Goal: Complete application form

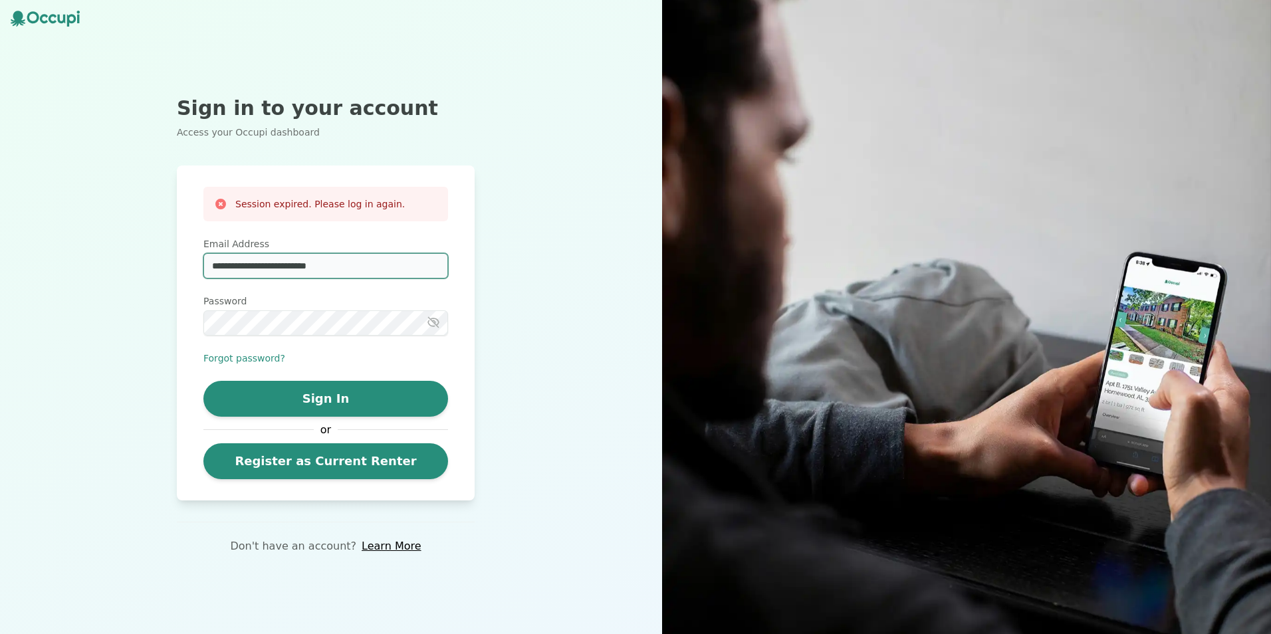
click at [297, 266] on input "**********" at bounding box center [325, 265] width 245 height 25
type input "**********"
click at [439, 327] on icon "button" at bounding box center [433, 322] width 11 height 10
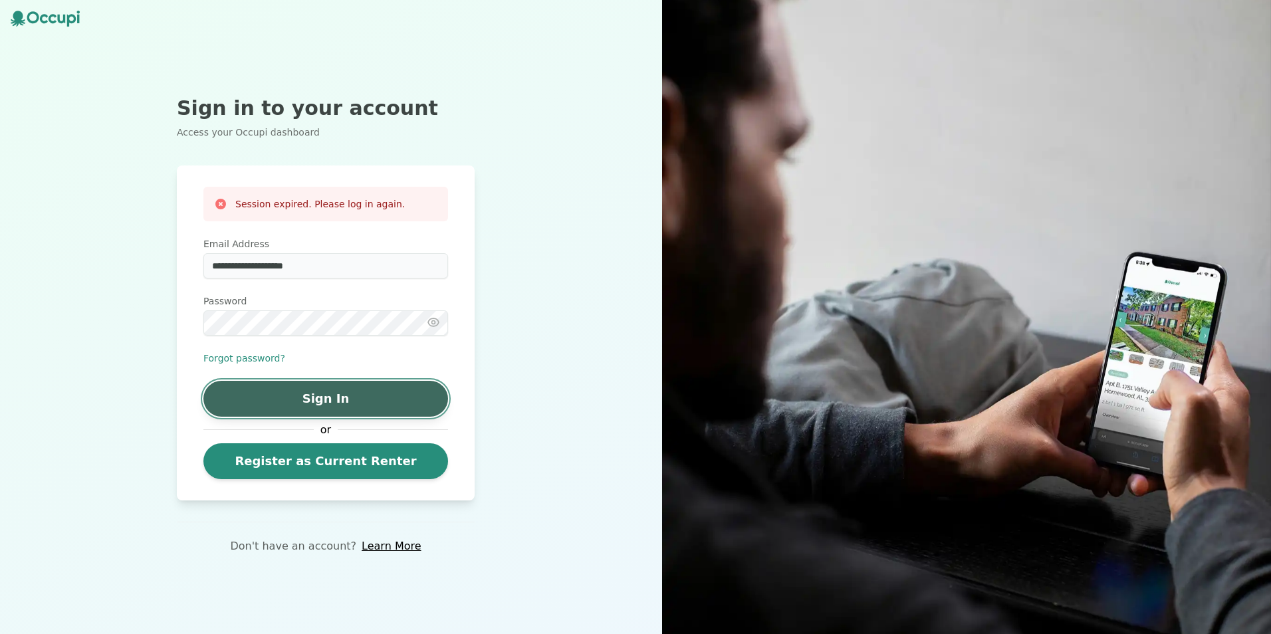
click at [315, 390] on button "Sign In" at bounding box center [325, 399] width 245 height 36
